Goal: Task Accomplishment & Management: Manage account settings

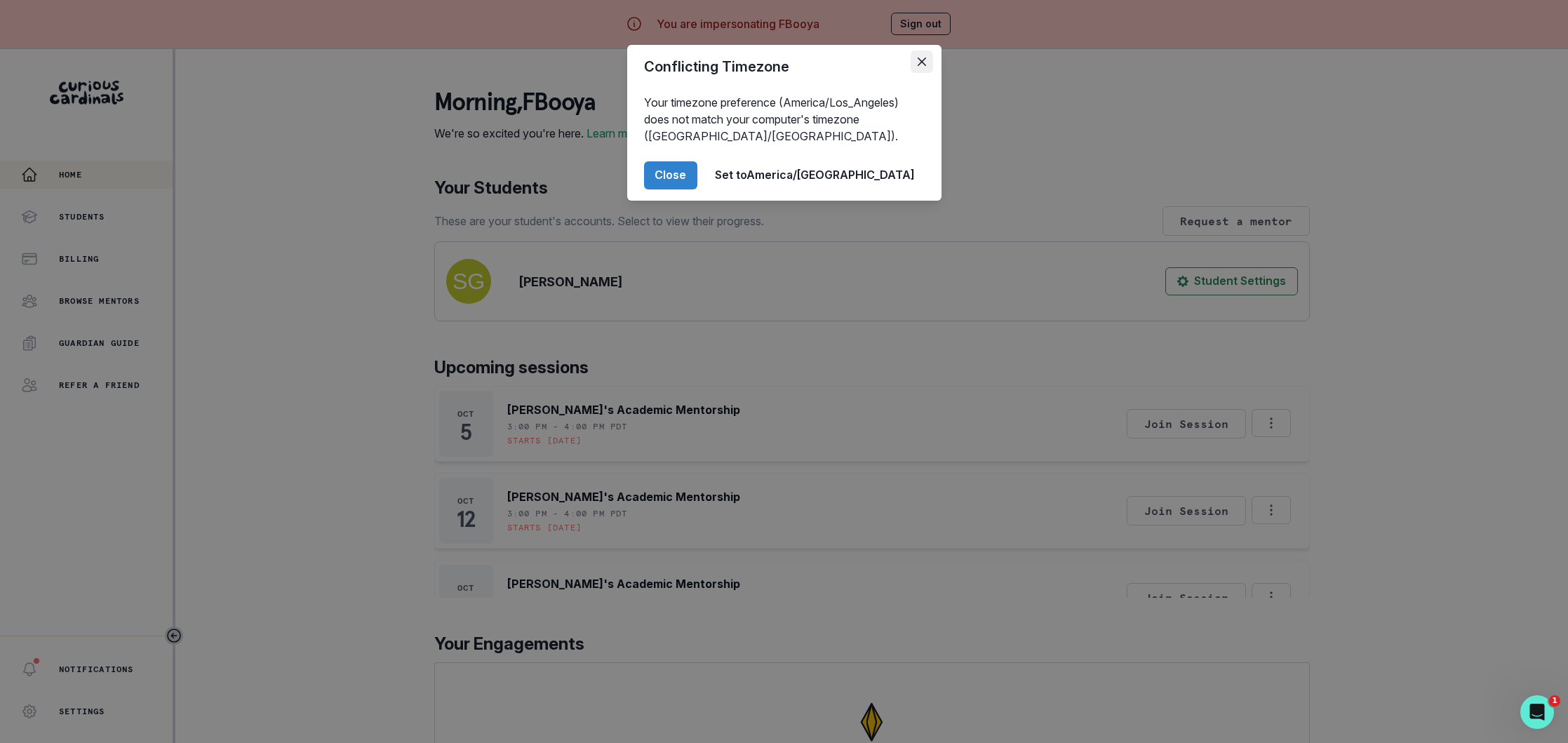
click at [927, 57] on button "Close" at bounding box center [921, 62] width 22 height 22
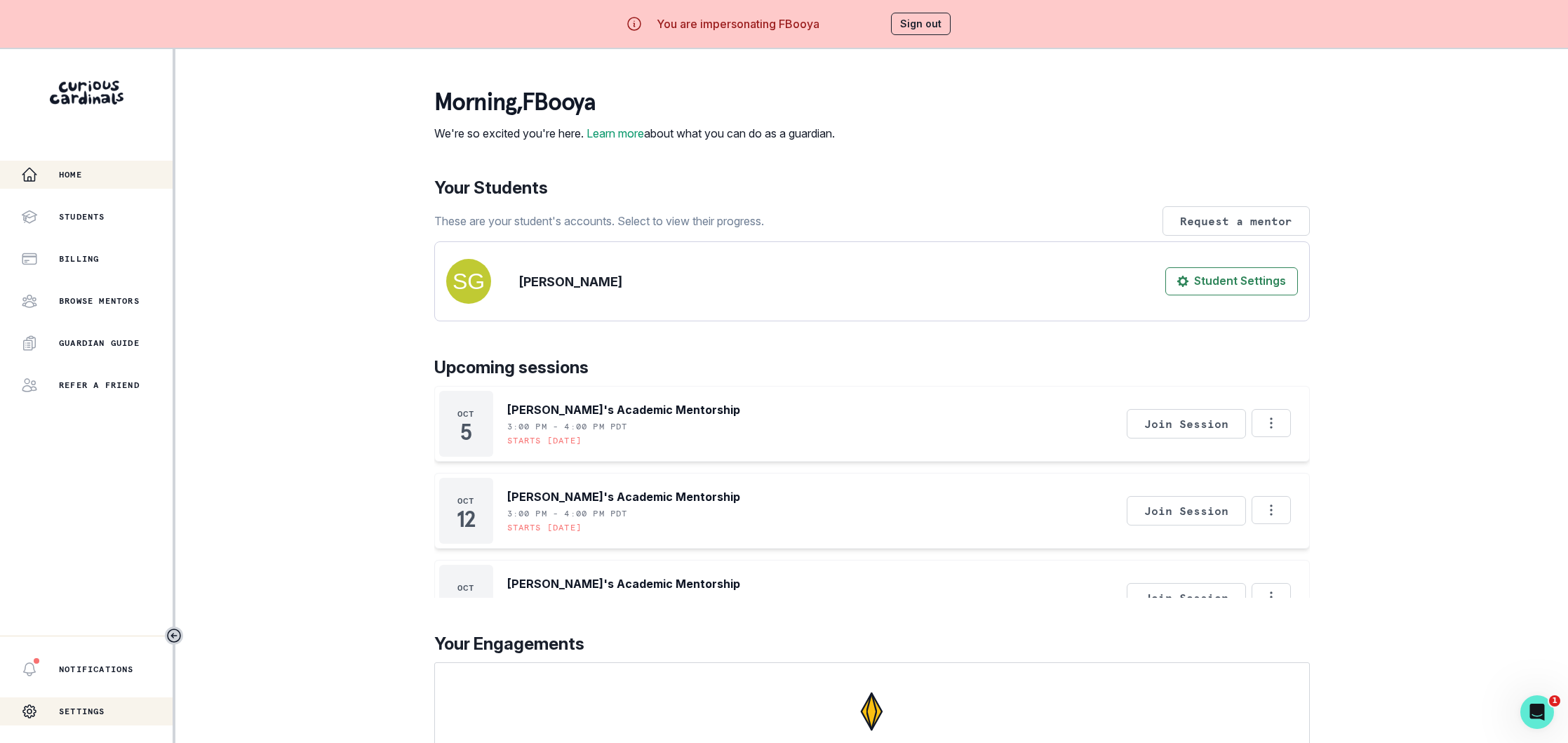
click at [80, 709] on p "Settings" at bounding box center [82, 712] width 46 height 11
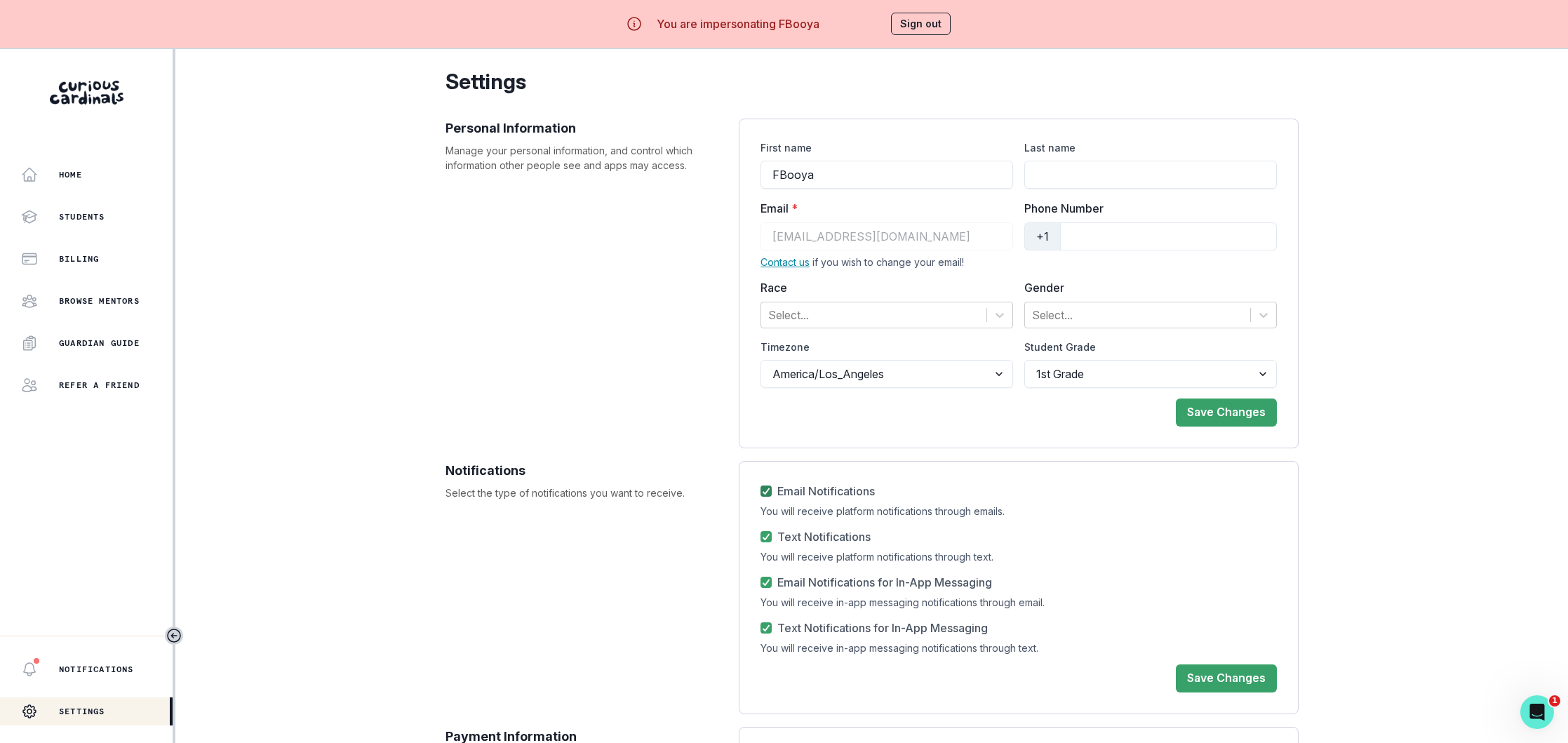
click at [767, 493] on icon at bounding box center [766, 490] width 8 height 7
click at [760, 492] on input "Email Notifications" at bounding box center [759, 491] width 1 height 1
checkbox input "false"
click at [764, 536] on icon at bounding box center [766, 536] width 8 height 7
click at [760, 536] on input "Text Notifications" at bounding box center [759, 536] width 1 height 1
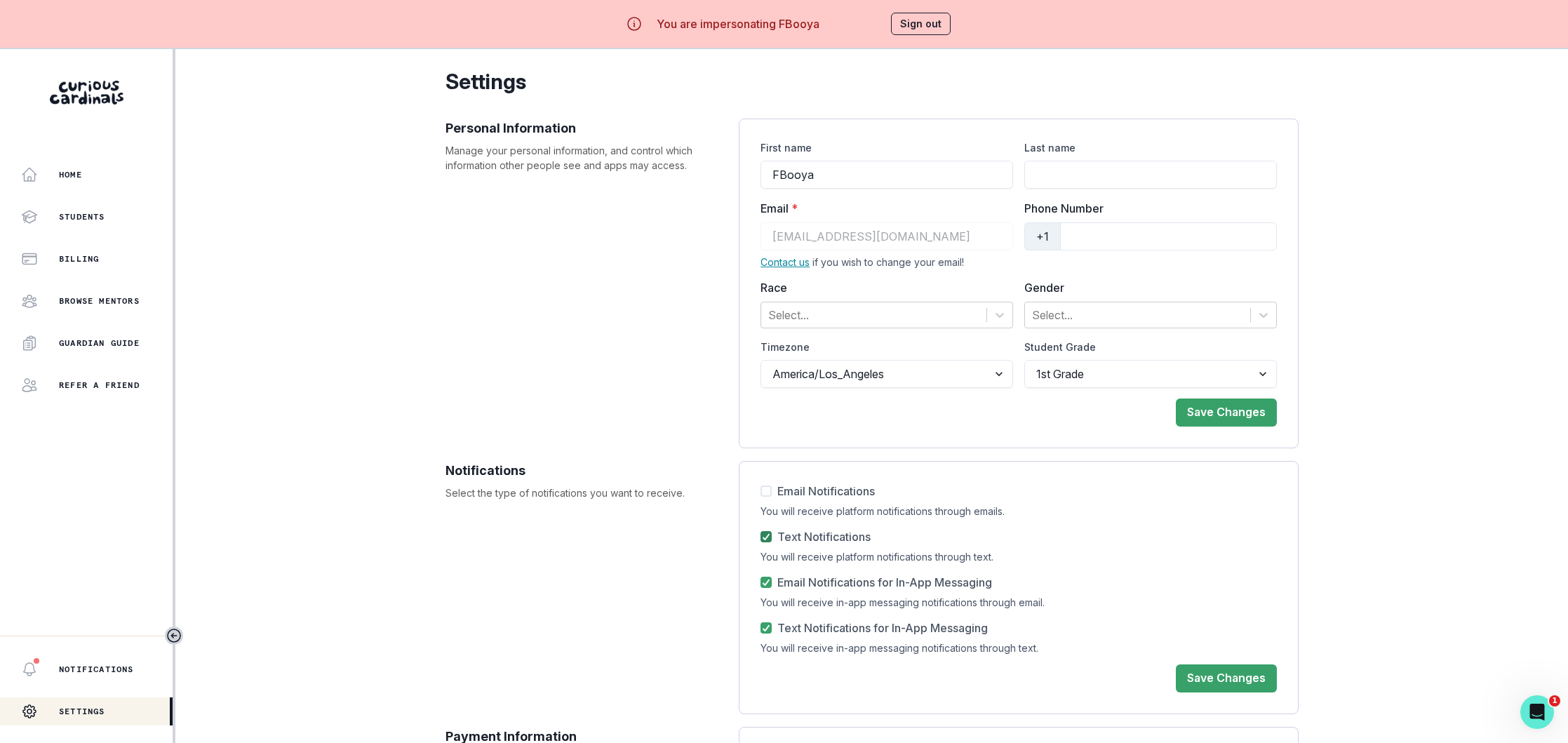
checkbox input "false"
drag, startPoint x: 763, startPoint y: 585, endPoint x: 773, endPoint y: 614, distance: 30.7
click at [764, 585] on polyline at bounding box center [767, 582] width 7 height 6
click at [760, 583] on input "Email Notifications for In-App Messaging" at bounding box center [759, 582] width 1 height 1
checkbox input "false"
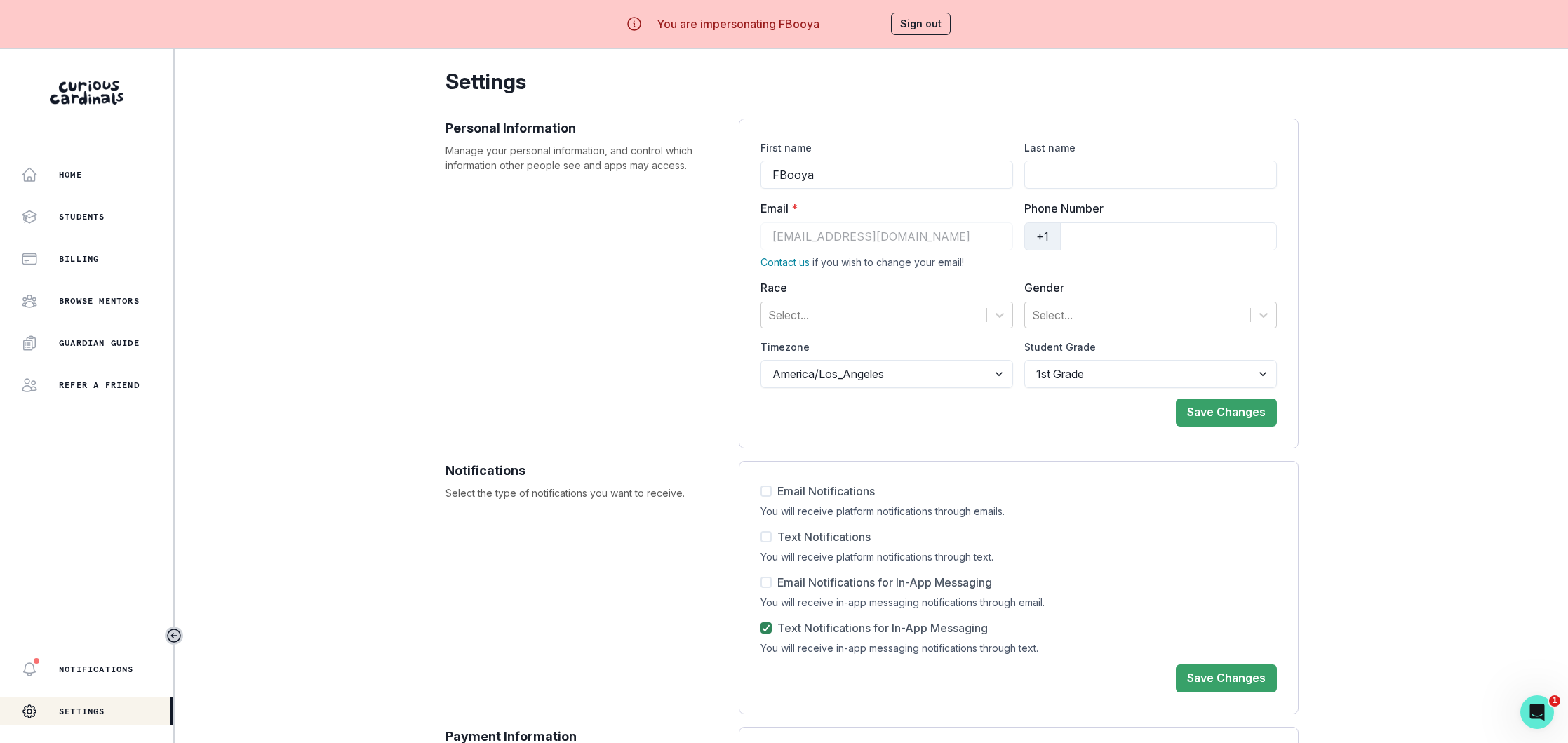
drag, startPoint x: 767, startPoint y: 629, endPoint x: 811, endPoint y: 631, distance: 44.0
click at [787, 631] on label "Text Notifications for In-App Messaging" at bounding box center [873, 627] width 227 height 17
click at [760, 628] on input "Text Notifications for In-App Messaging" at bounding box center [759, 628] width 1 height 1
checkbox input "false"
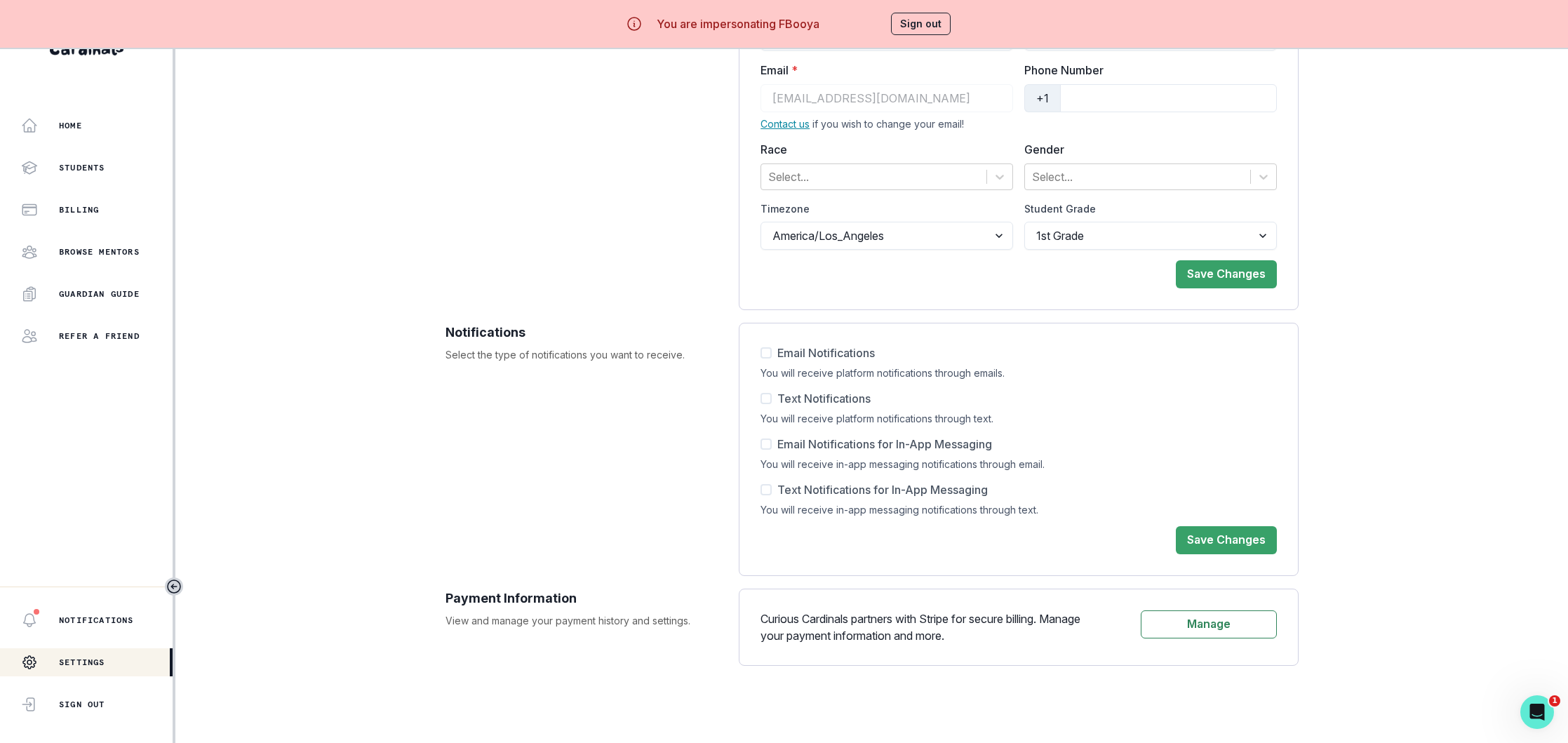
scroll to position [96, 0]
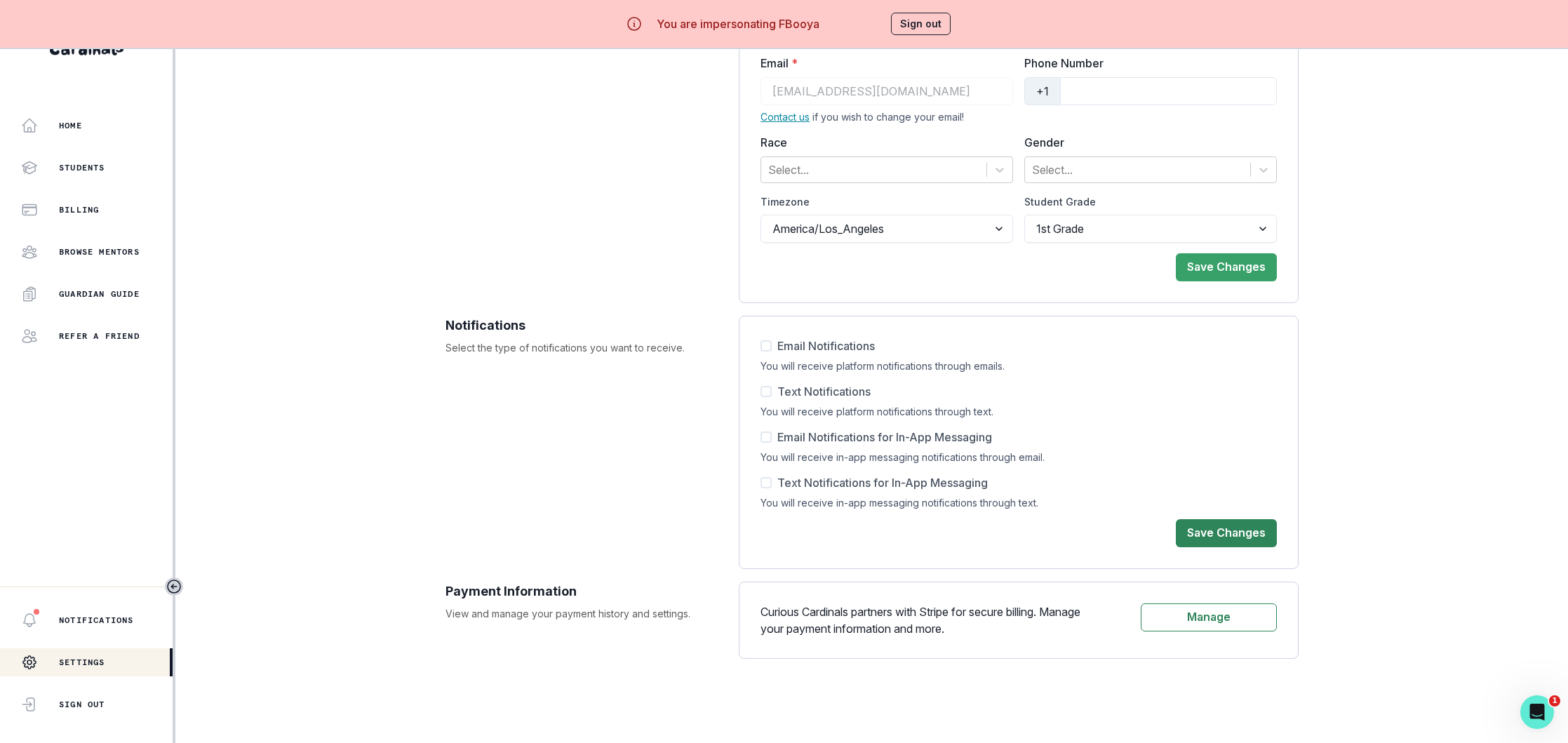
click at [1222, 536] on button "Save Changes" at bounding box center [1226, 533] width 101 height 28
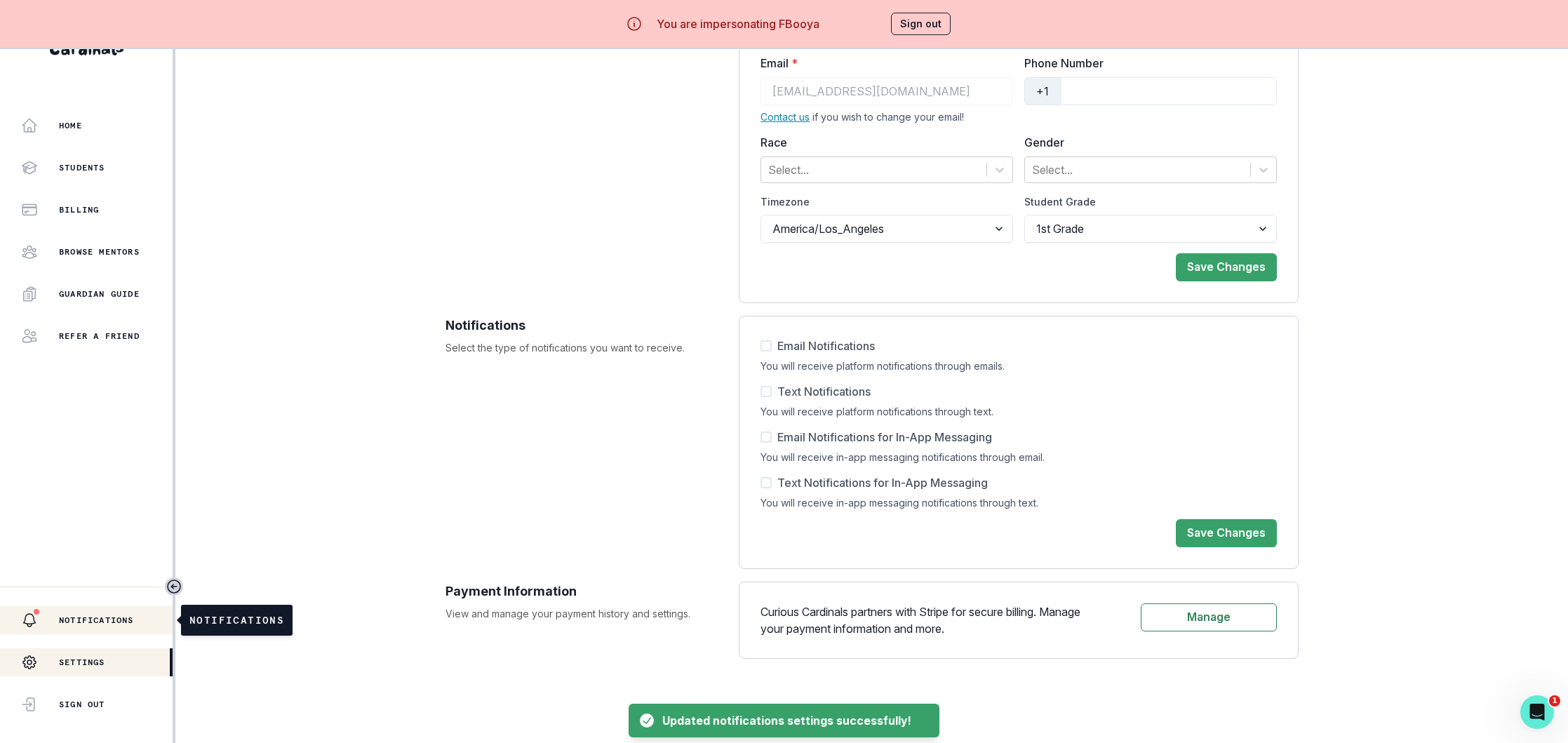
click at [97, 618] on p "Notifications" at bounding box center [97, 620] width 75 height 11
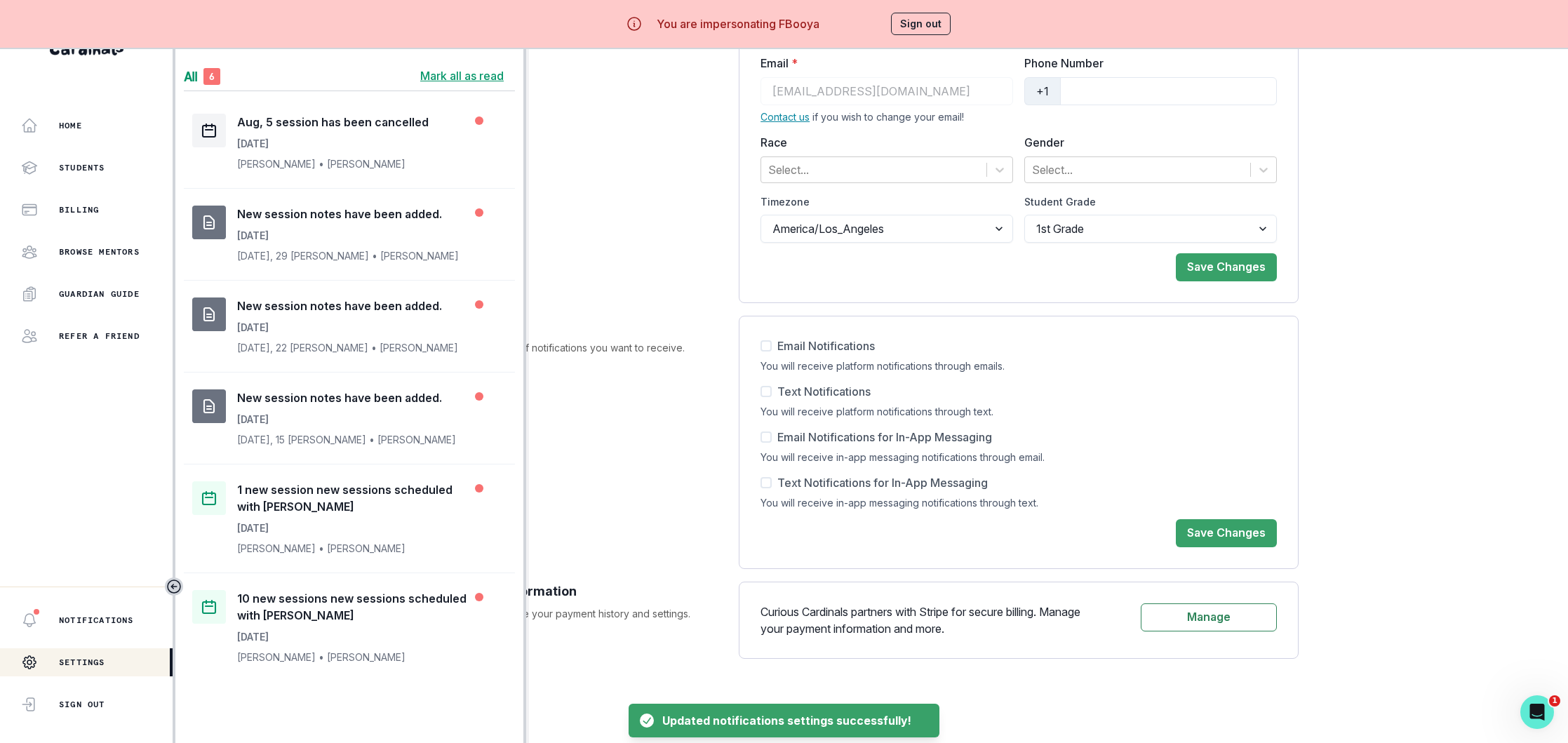
click at [75, 501] on div at bounding box center [86, 468] width 172 height 236
click at [918, 24] on button "Sign out" at bounding box center [920, 23] width 60 height 22
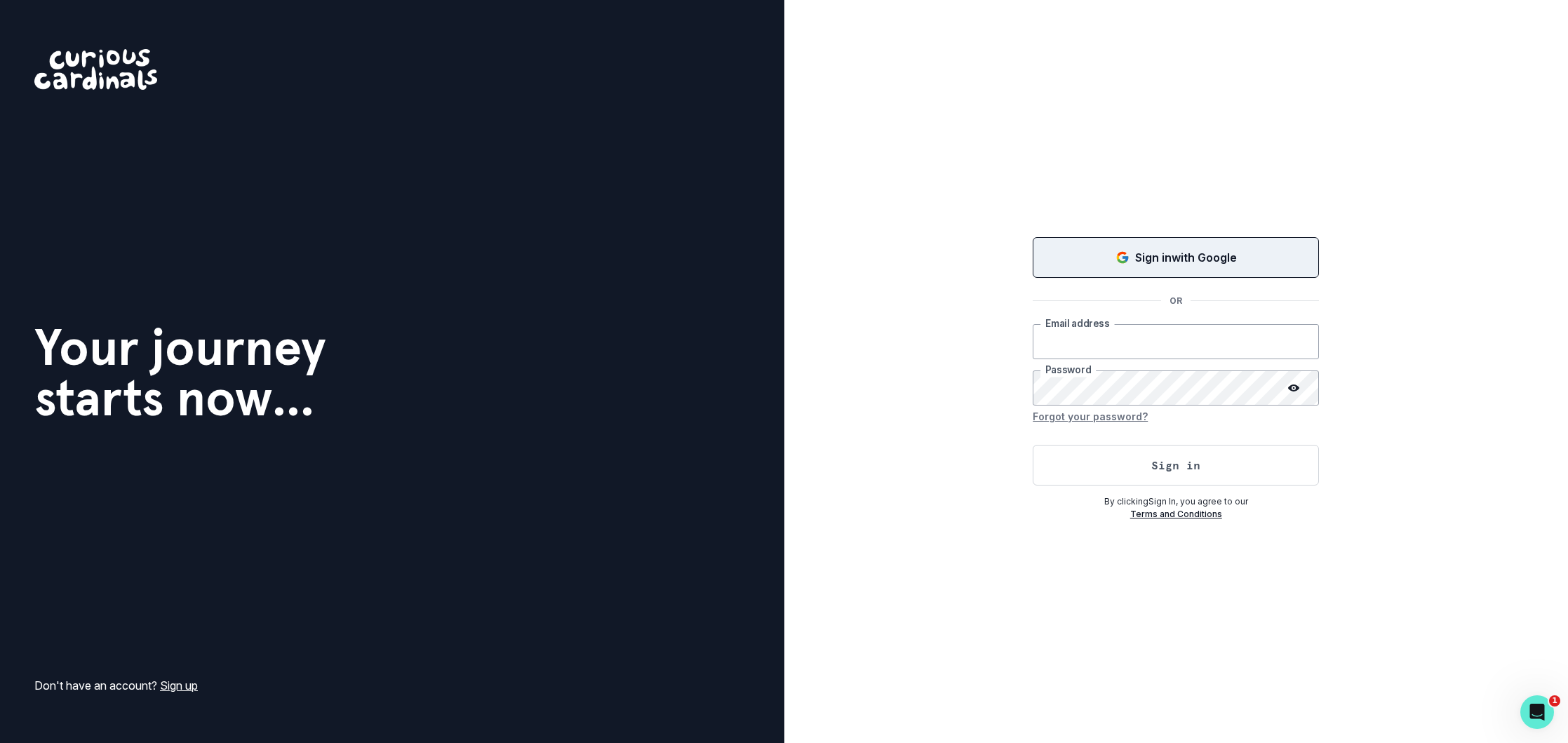
type input "[EMAIL_ADDRESS][DOMAIN_NAME]"
click at [1197, 258] on p "Sign in with Google" at bounding box center [1186, 258] width 102 height 17
